Goal: Transaction & Acquisition: Purchase product/service

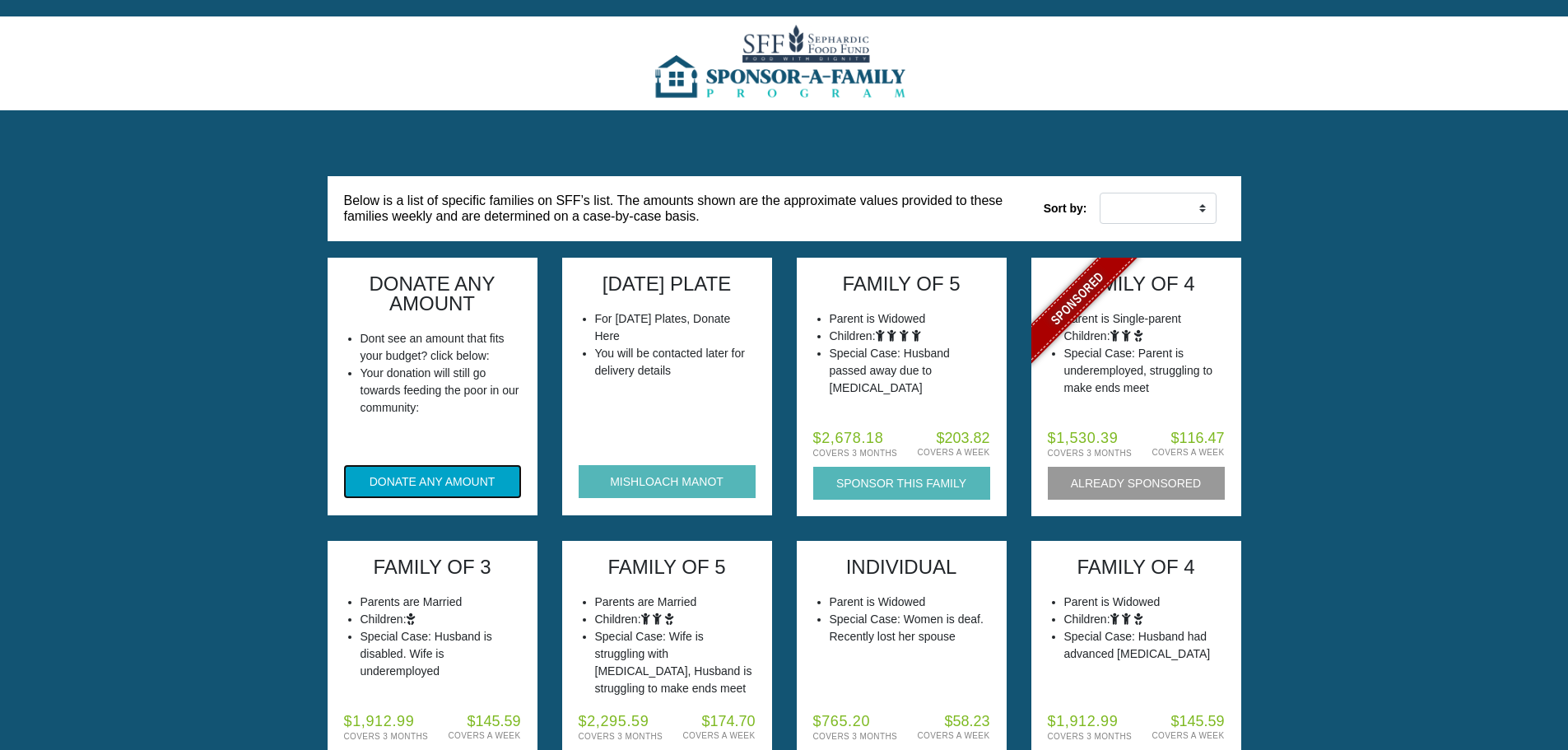
click at [430, 476] on button "DONATE ANY AMOUNT" at bounding box center [433, 481] width 177 height 32
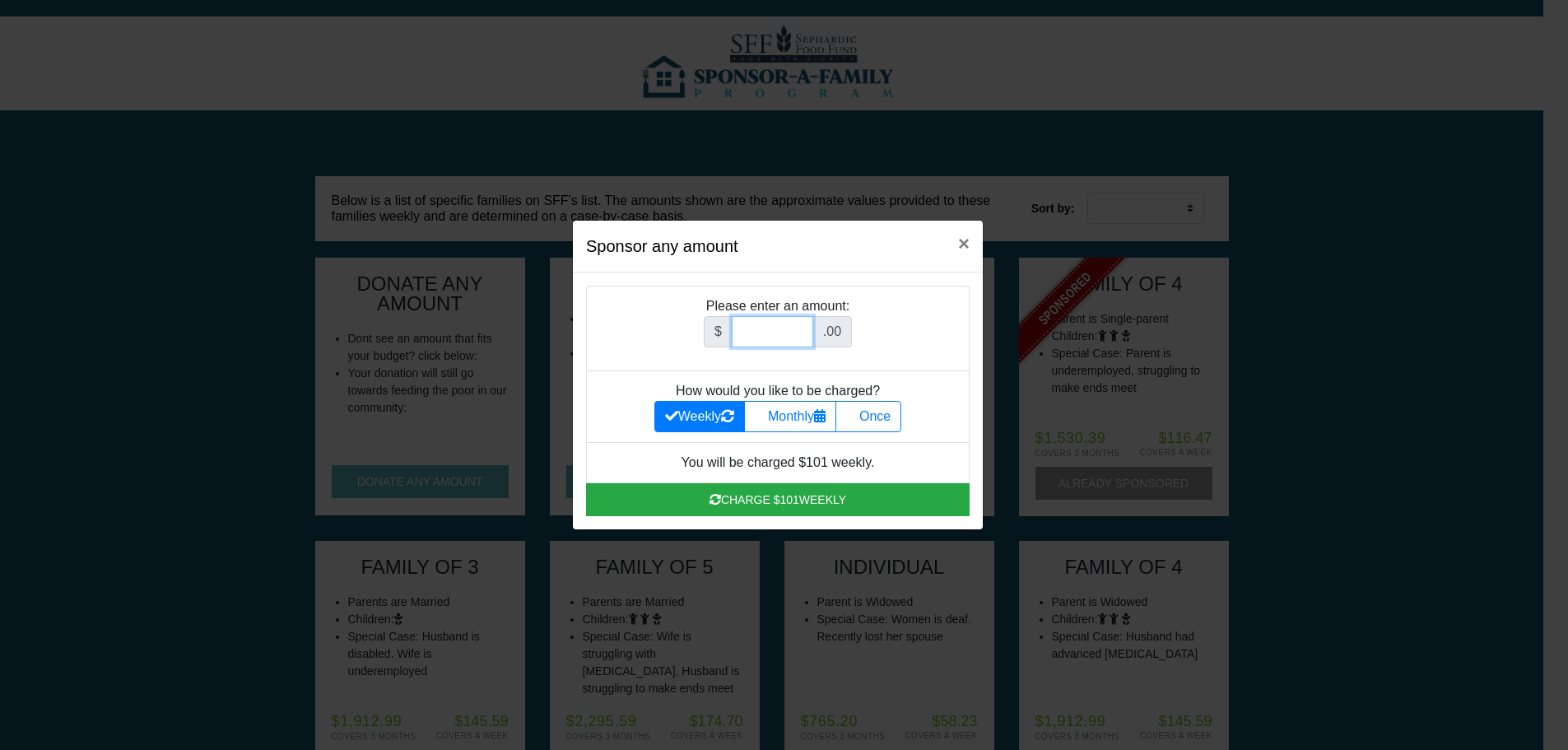
click at [767, 338] on input "Amount (to the nearest dollar)" at bounding box center [772, 331] width 82 height 32
type input "252"
click at [872, 428] on label "Once" at bounding box center [868, 417] width 66 height 32
click at [857, 417] on input "Once" at bounding box center [851, 412] width 11 height 11
radio input "true"
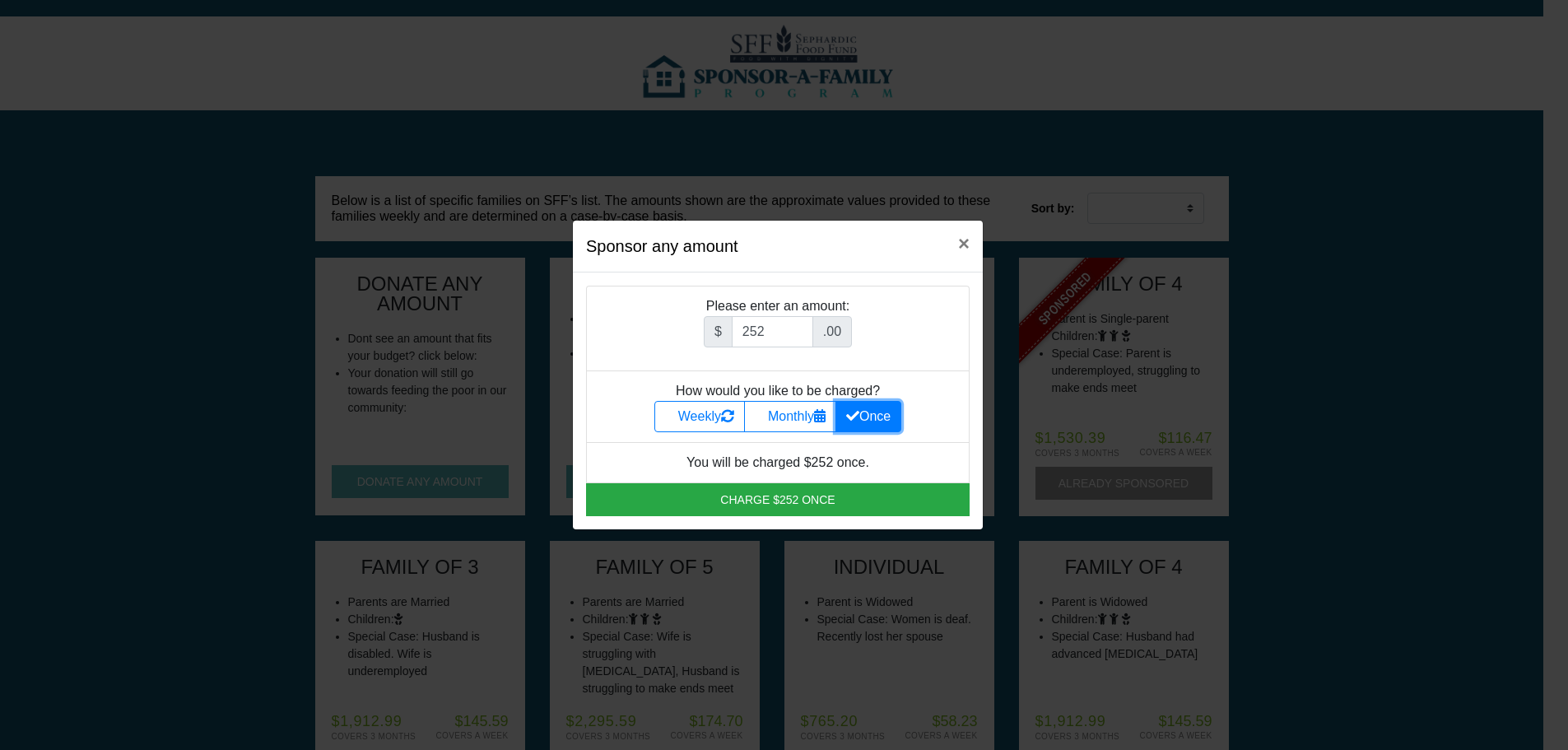
click at [938, 344] on div "$ 252 .00" at bounding box center [778, 338] width 349 height 45
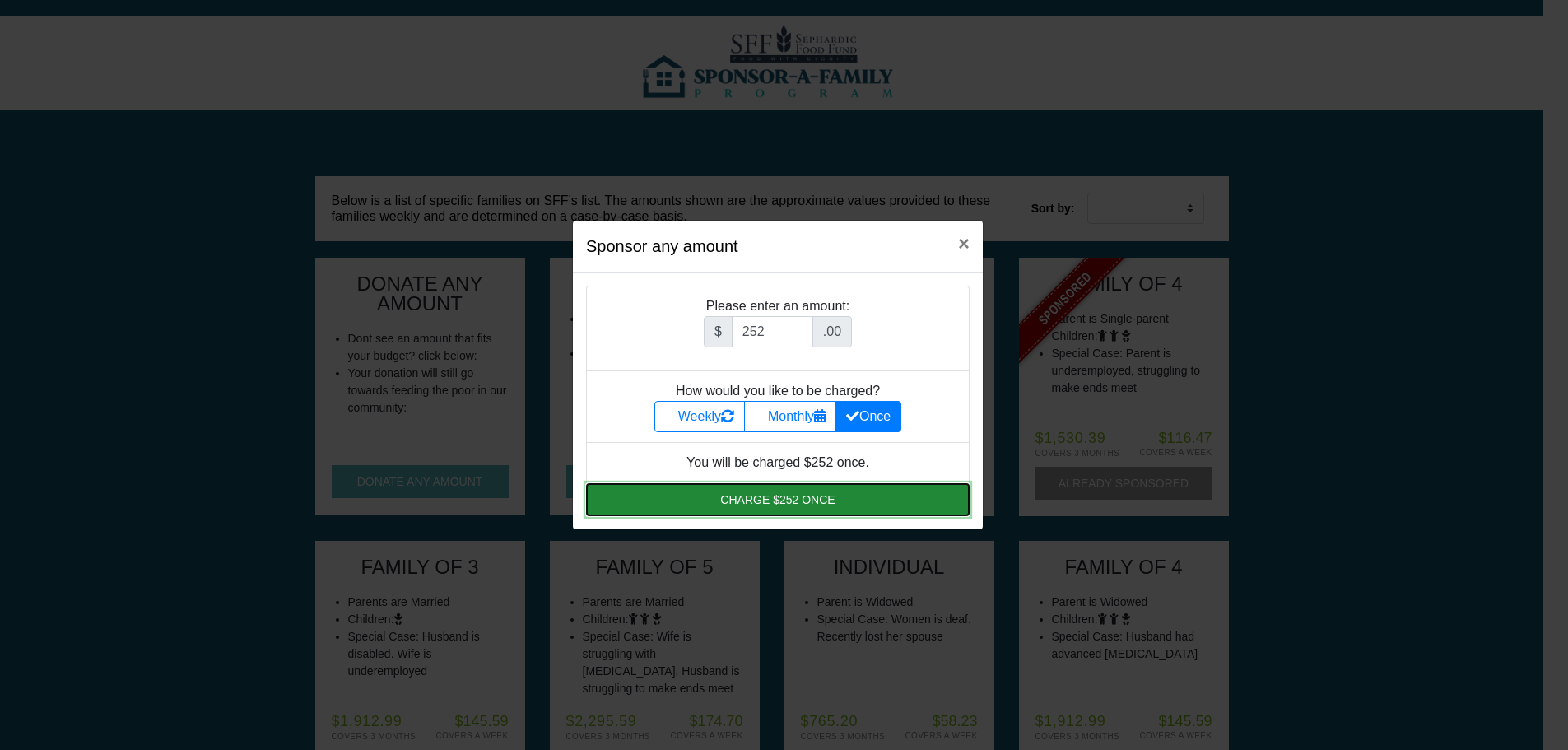
click at [826, 493] on button "Charge $252 once" at bounding box center [777, 498] width 383 height 32
